Goal: Transaction & Acquisition: Purchase product/service

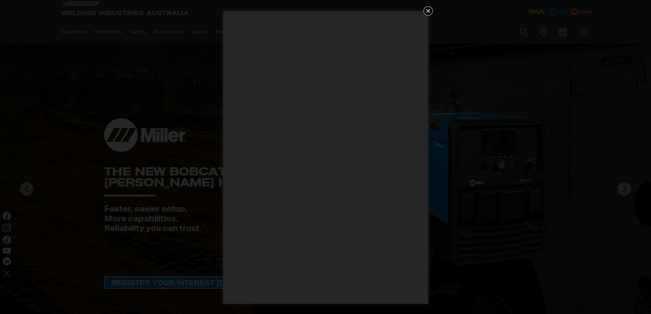
click at [430, 9] on icon "Get 5 WIA Welding Guides Free!" at bounding box center [428, 11] width 8 height 8
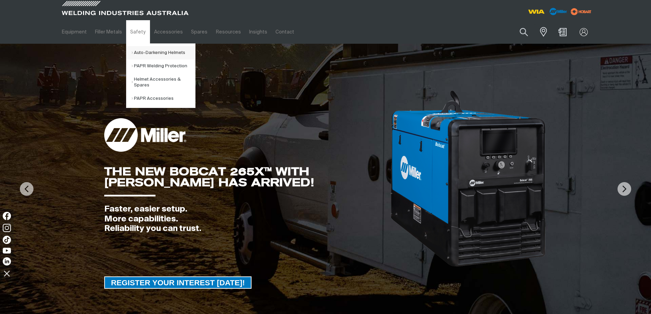
click at [137, 54] on link "Auto-Darkening Helmets" at bounding box center [164, 52] width 64 height 13
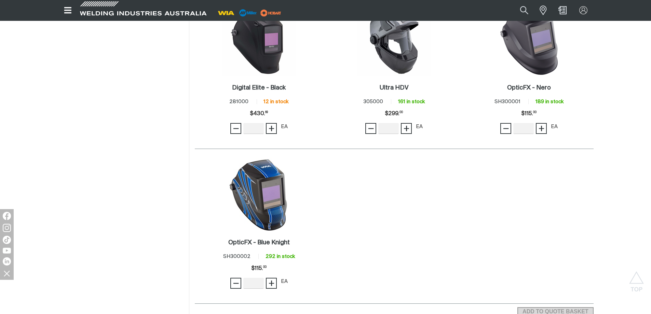
scroll to position [547, 0]
click at [263, 86] on h2 "Digital Elite - Black ." at bounding box center [259, 87] width 54 height 6
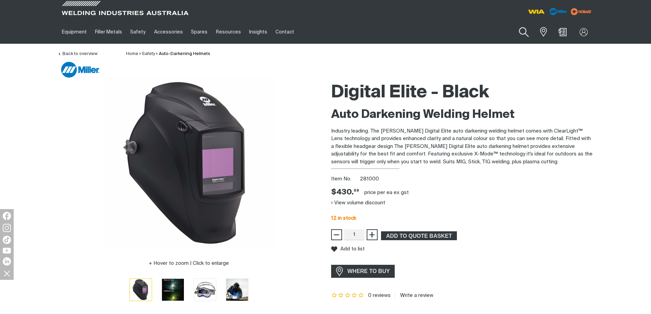
click at [527, 31] on button "Search products" at bounding box center [524, 32] width 28 height 19
click at [454, 35] on input "Search" at bounding box center [482, 31] width 105 height 15
type input "281001"
click at [512, 24] on button "Search products" at bounding box center [523, 32] width 23 height 16
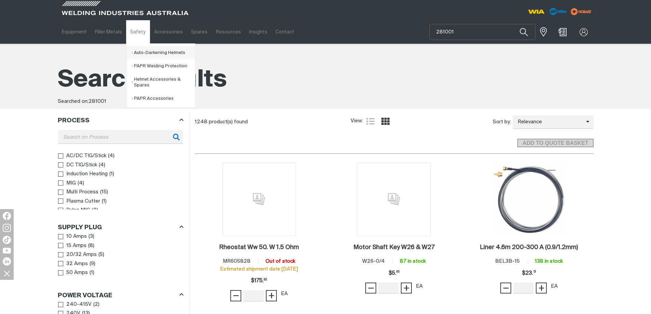
click at [137, 51] on link "Auto-Darkening Helmets" at bounding box center [164, 52] width 64 height 13
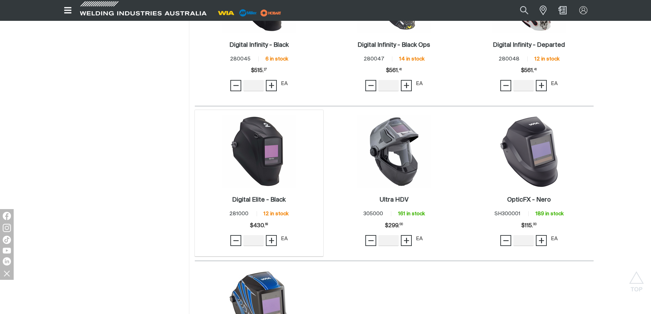
scroll to position [444, 0]
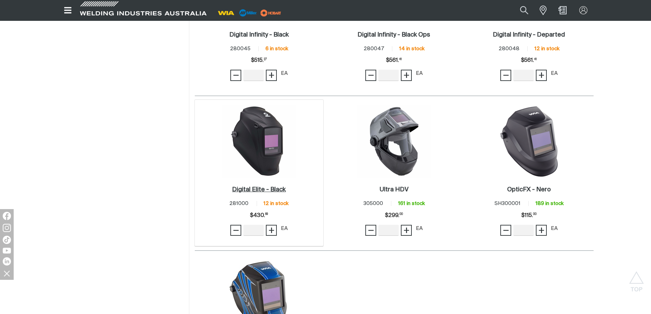
click at [255, 186] on link "Digital Elite - Black ." at bounding box center [259, 190] width 54 height 8
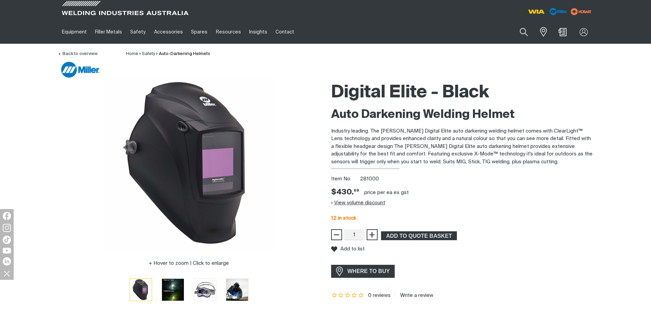
click at [377, 206] on button "View volume discount" at bounding box center [358, 203] width 54 height 11
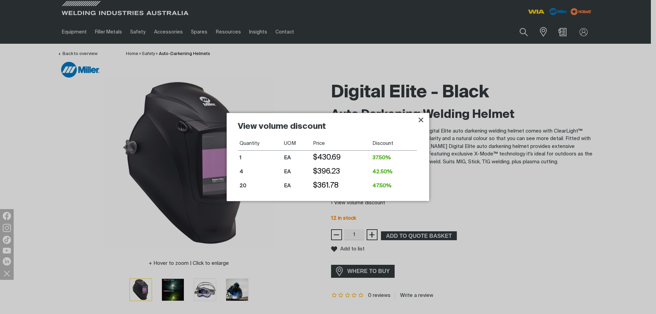
click at [521, 205] on div at bounding box center [328, 157] width 656 height 314
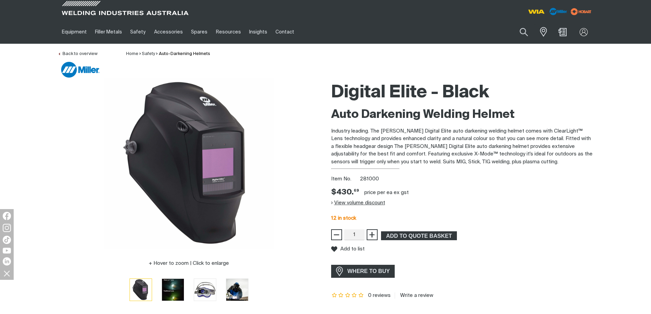
click at [377, 202] on button "View volume discount" at bounding box center [358, 203] width 54 height 11
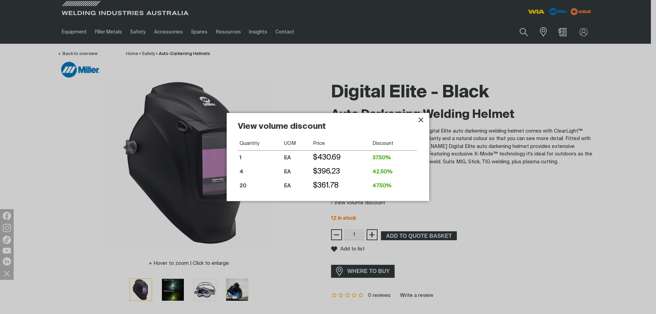
click at [419, 119] on icon "Close pop-up overlay" at bounding box center [421, 120] width 8 height 8
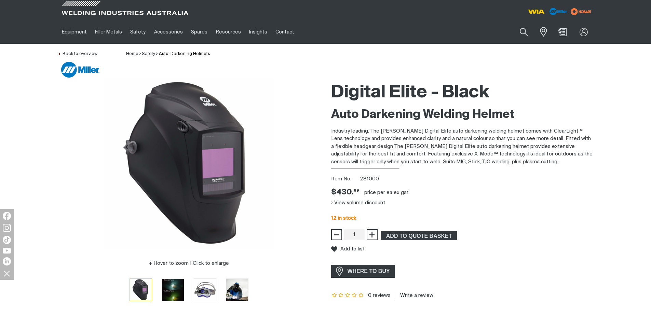
click at [38, 114] on div "Hover to zoom | Click to enlarge Digital Elite - Black Auto Darkening Welding H…" at bounding box center [325, 194] width 651 height 232
click at [370, 204] on button "View volume discount" at bounding box center [358, 203] width 54 height 11
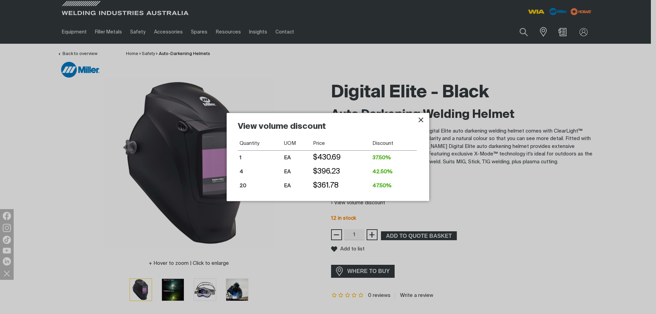
click at [422, 122] on icon "Close pop-up overlay" at bounding box center [421, 120] width 8 height 8
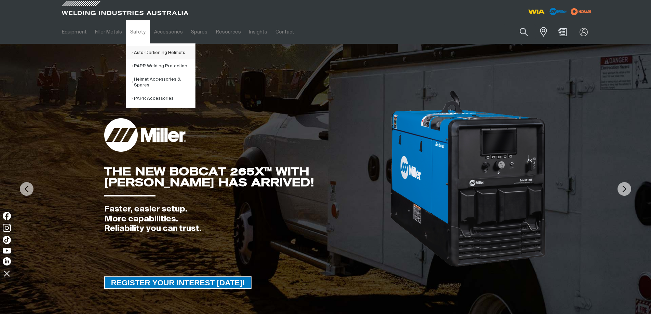
click at [138, 51] on link "Auto-Darkening Helmets" at bounding box center [164, 52] width 64 height 13
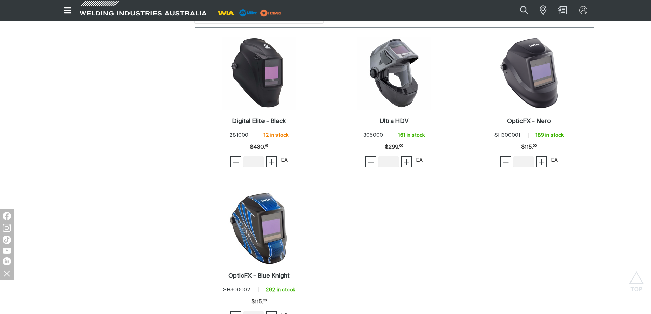
scroll to position [581, 0]
